Goal: Download file/media

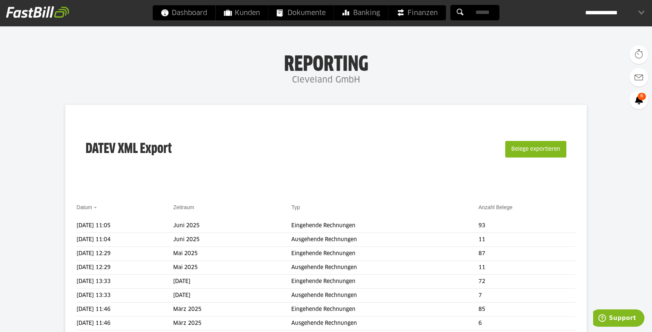
scroll to position [14, 0]
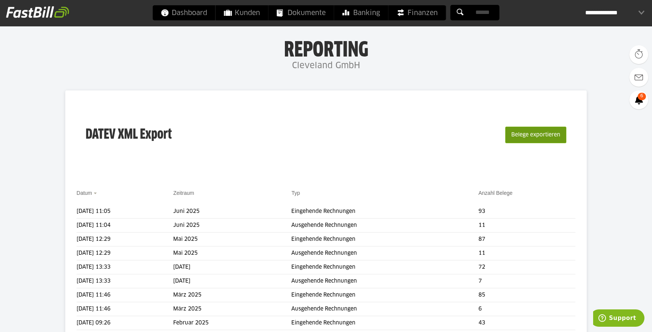
click at [536, 140] on button "Belege exportieren" at bounding box center [535, 135] width 61 height 17
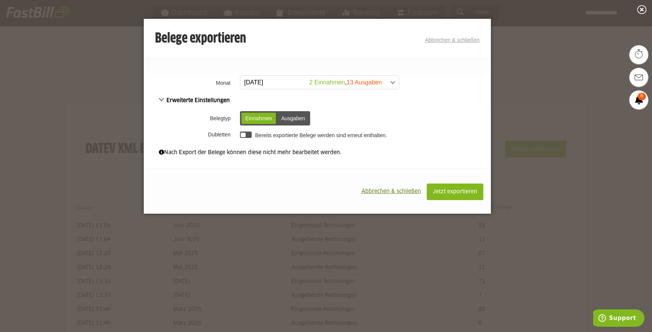
click at [303, 80] on span at bounding box center [315, 83] width 158 height 14
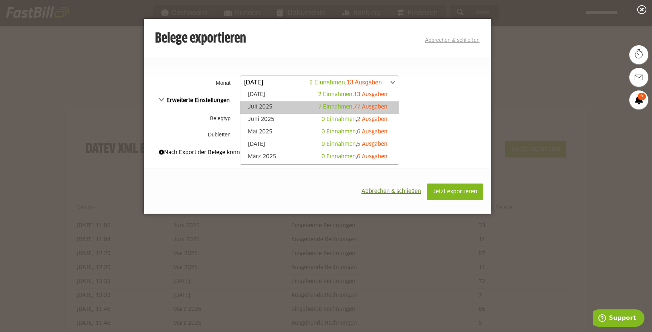
click at [279, 104] on link "Juli 2025 7 Einnahmen , 77 Ausgaben" at bounding box center [319, 107] width 151 height 9
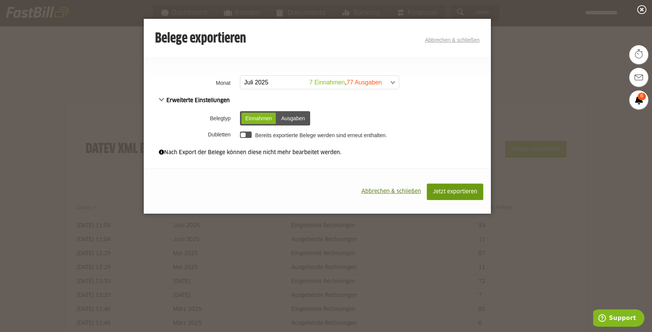
click at [452, 191] on span "Jetzt exportieren" at bounding box center [454, 191] width 44 height 5
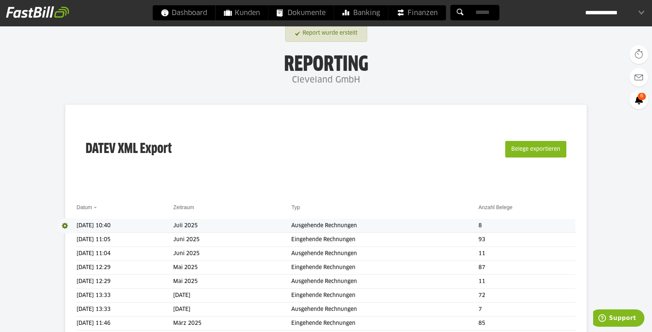
click at [63, 226] on span at bounding box center [67, 225] width 19 height 15
click at [76, 233] on link "Download" at bounding box center [78, 236] width 40 height 9
click at [544, 152] on button "Belege exportieren" at bounding box center [535, 149] width 61 height 17
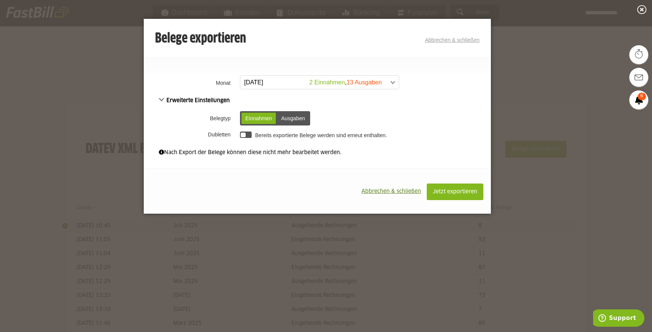
click at [294, 117] on div "Ausgaben" at bounding box center [292, 118] width 31 height 11
click at [277, 84] on span at bounding box center [315, 83] width 158 height 14
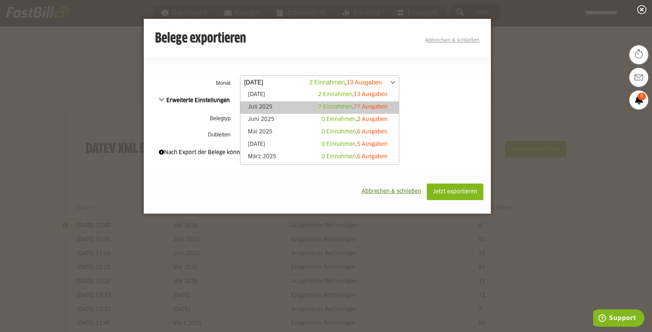
click at [273, 108] on link "Juli 2025 7 Einnahmen , 77 Ausgaben" at bounding box center [319, 107] width 151 height 9
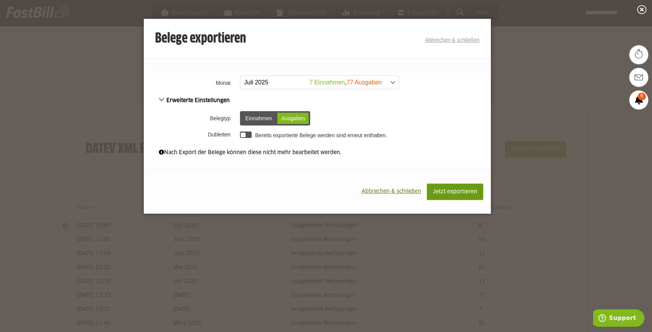
click at [458, 192] on span "Jetzt exportieren" at bounding box center [454, 191] width 44 height 5
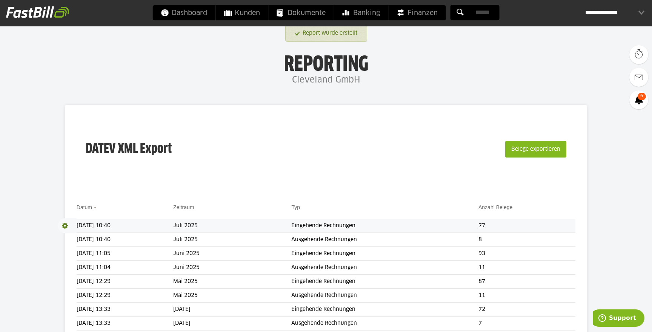
click at [64, 225] on span at bounding box center [67, 225] width 19 height 15
click at [79, 233] on link "Download" at bounding box center [78, 236] width 40 height 9
click at [641, 12] on div "**********" at bounding box center [614, 12] width 59 height 15
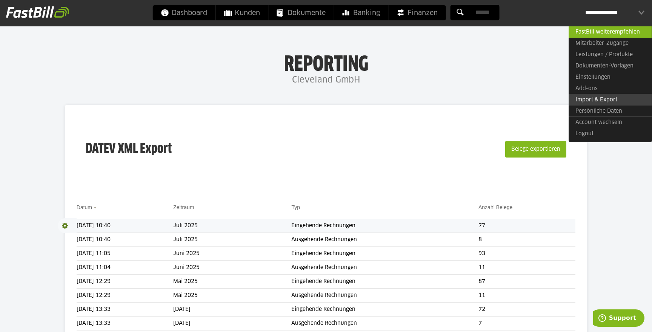
click at [594, 100] on link "Import & Export" at bounding box center [609, 100] width 83 height 12
